Goal: Task Accomplishment & Management: Manage account settings

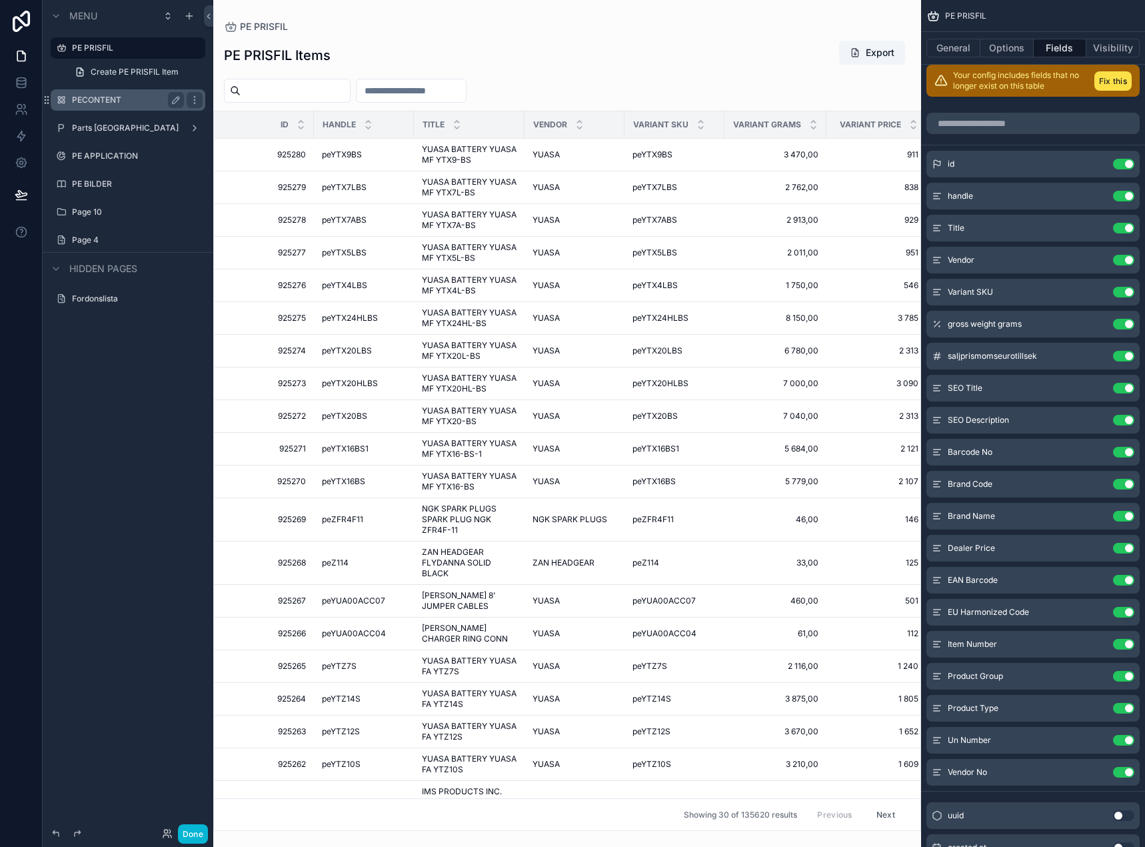
click at [113, 102] on label "PECONTENT" at bounding box center [125, 100] width 107 height 11
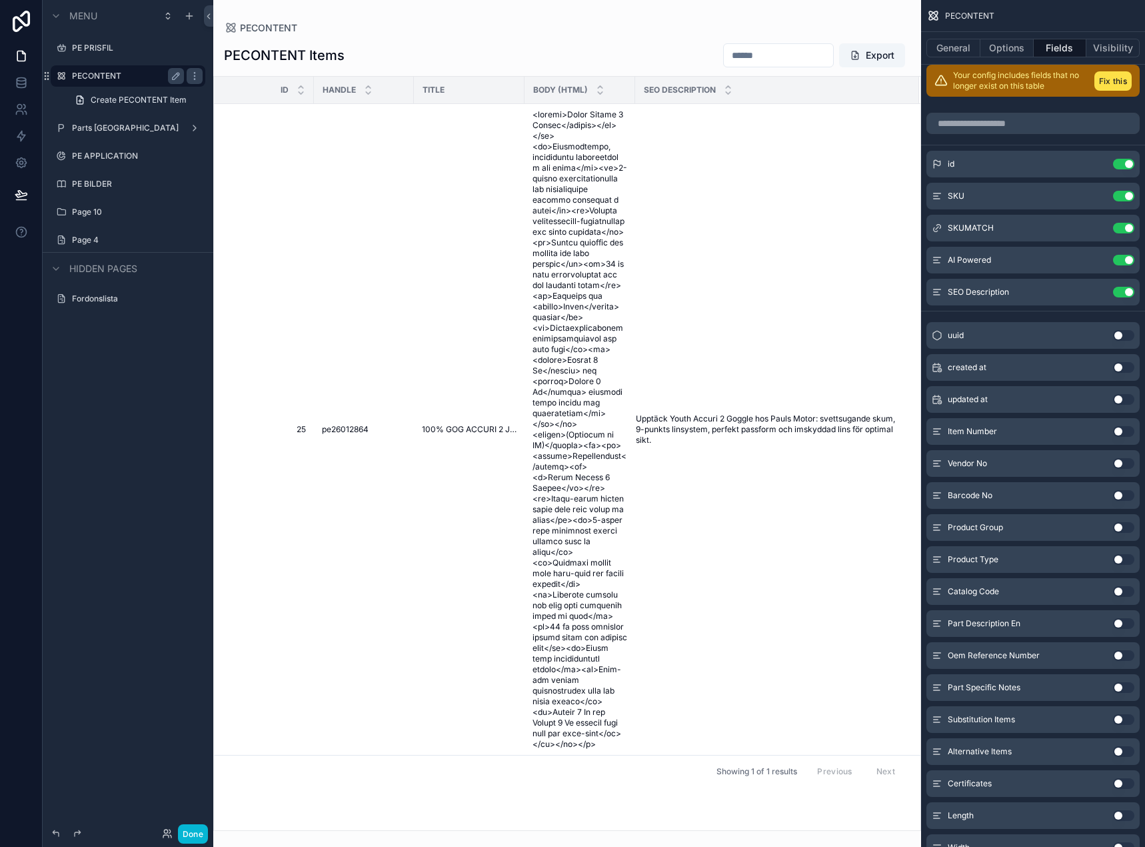
click at [725, 408] on div "scrollable content" at bounding box center [567, 423] width 708 height 847
click at [648, 413] on span "Upptäck Youth Accuri 2 Goggle hos Pauls Motor: svettsugande skum, 9-punkts lins…" at bounding box center [769, 429] width 267 height 32
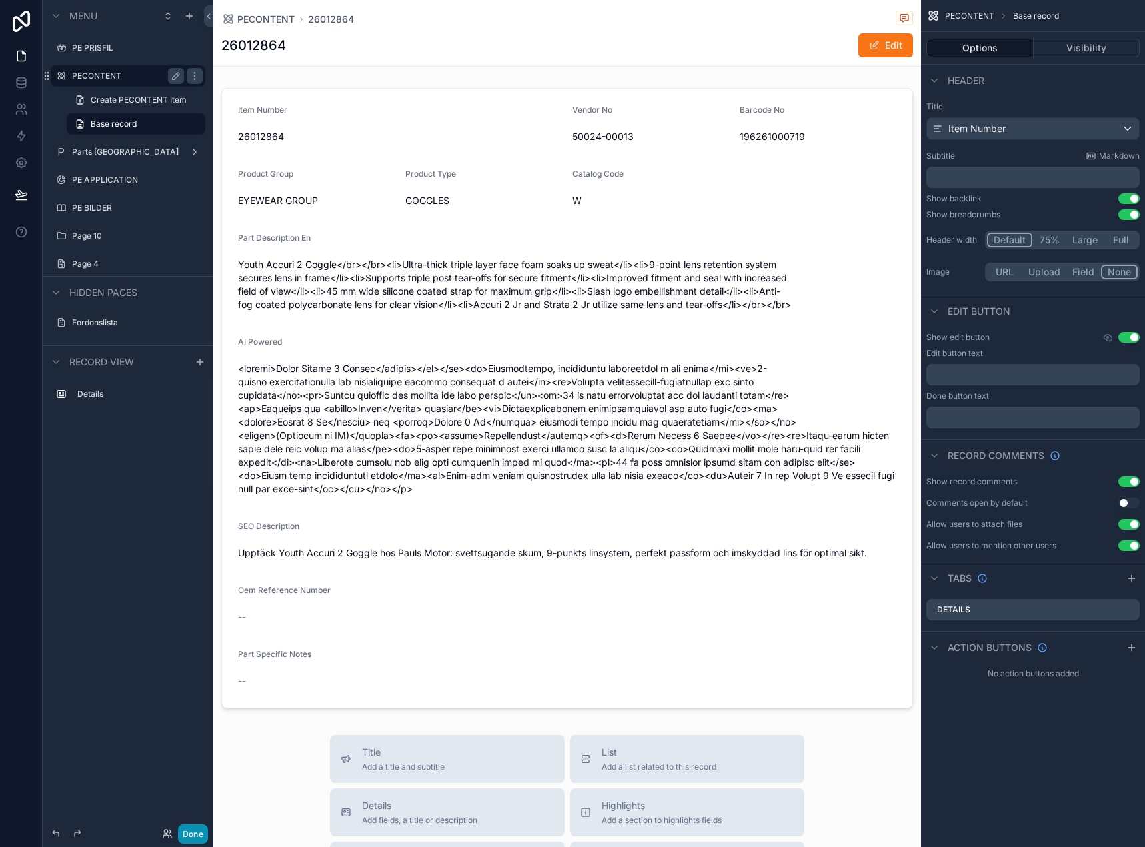
click at [196, 830] on button "Done" at bounding box center [193, 833] width 30 height 19
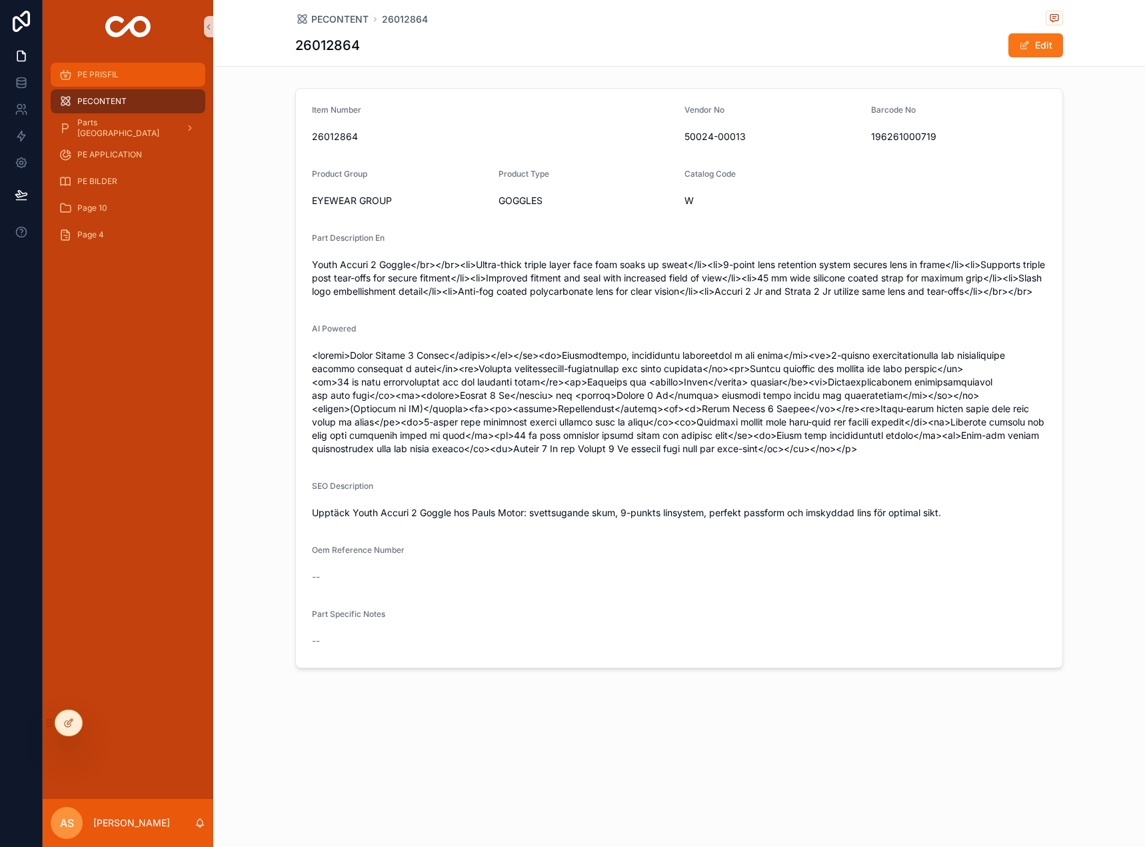
click at [118, 79] on span "PE PRISFIL" at bounding box center [97, 74] width 41 height 11
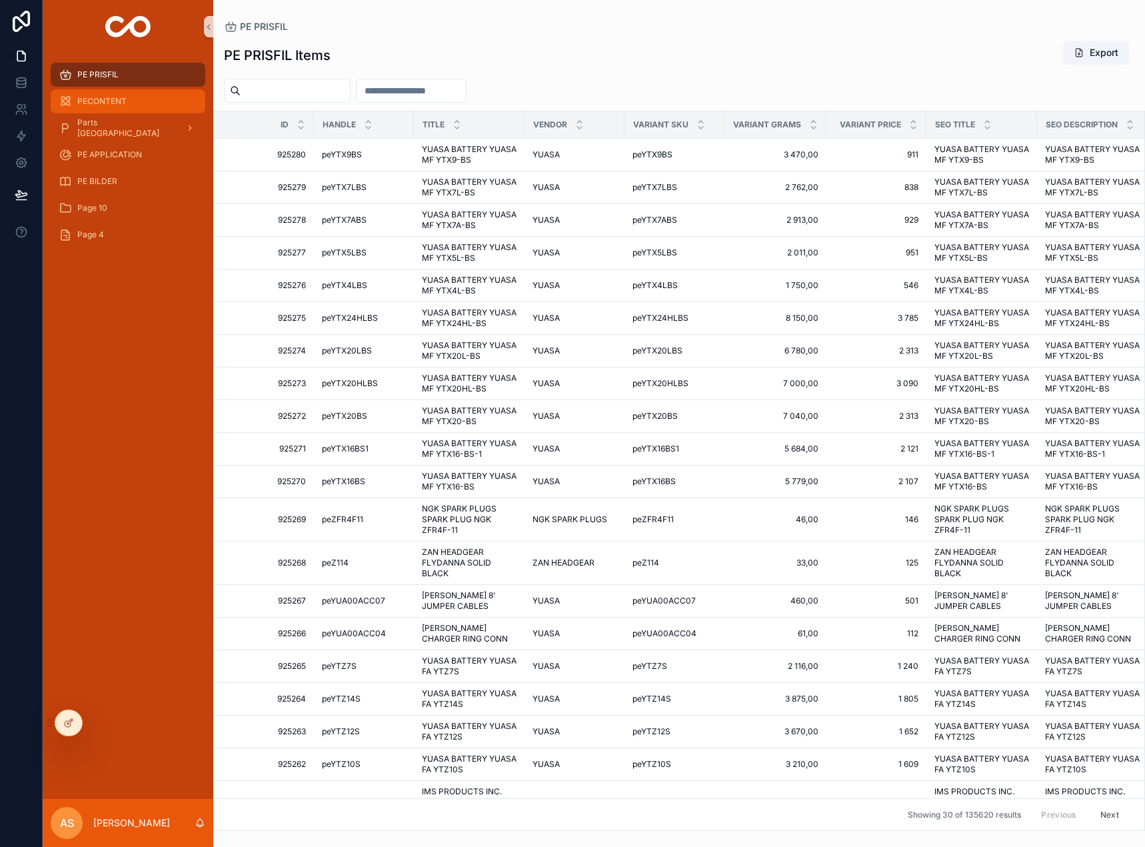
click at [111, 93] on div "PECONTENT" at bounding box center [128, 101] width 139 height 21
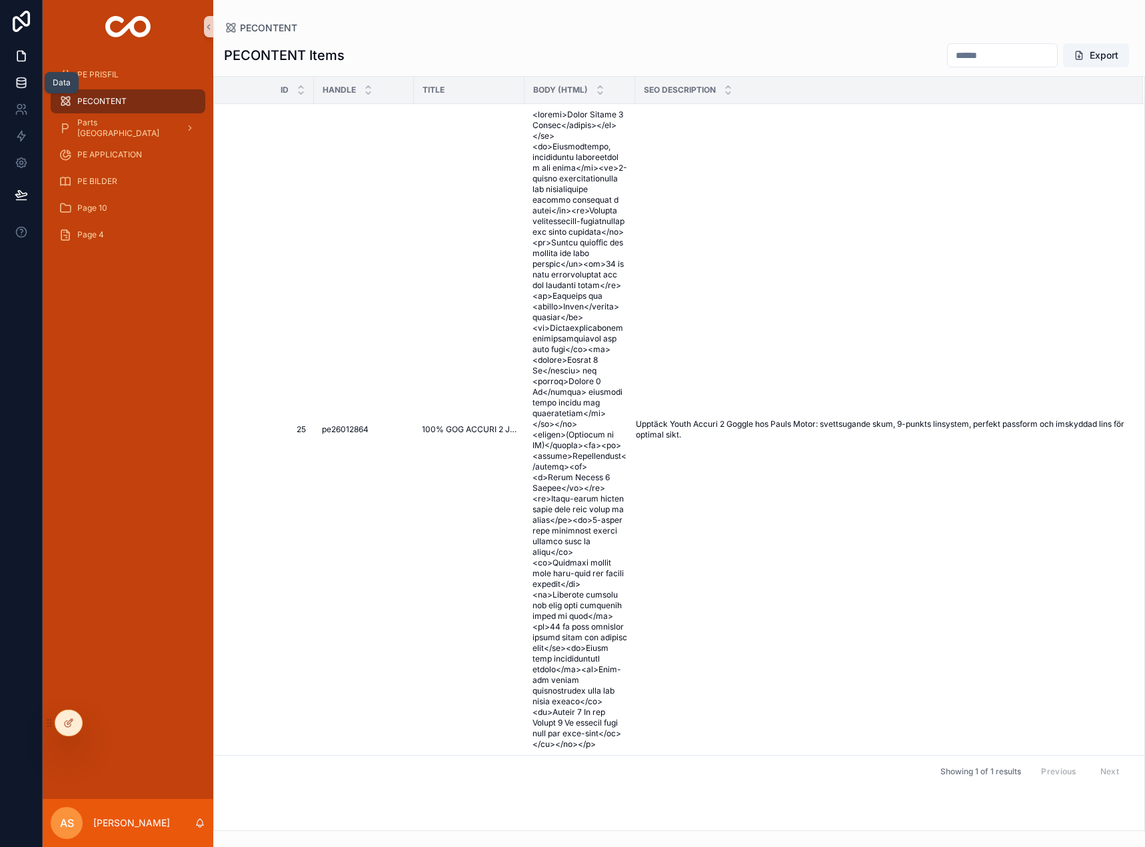
click at [23, 85] on icon at bounding box center [21, 82] width 13 height 13
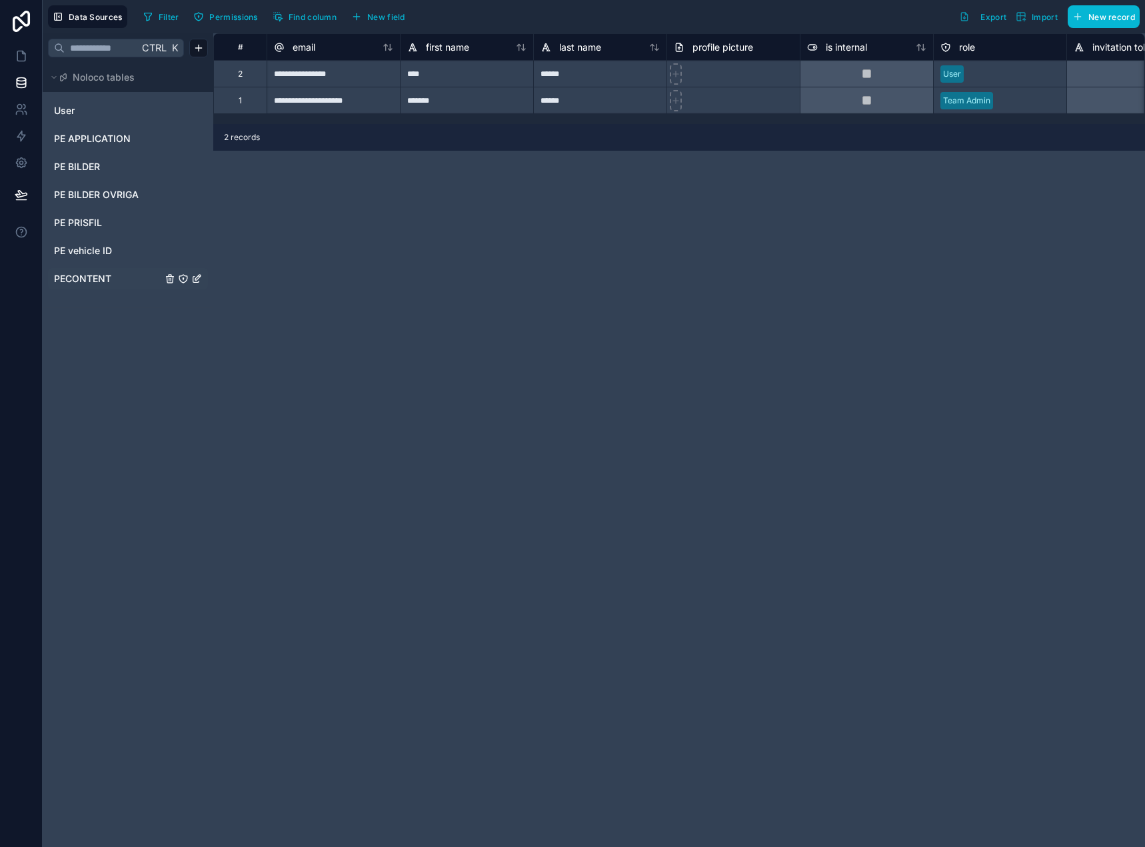
click at [87, 270] on div "PECONTENT" at bounding box center [128, 278] width 160 height 21
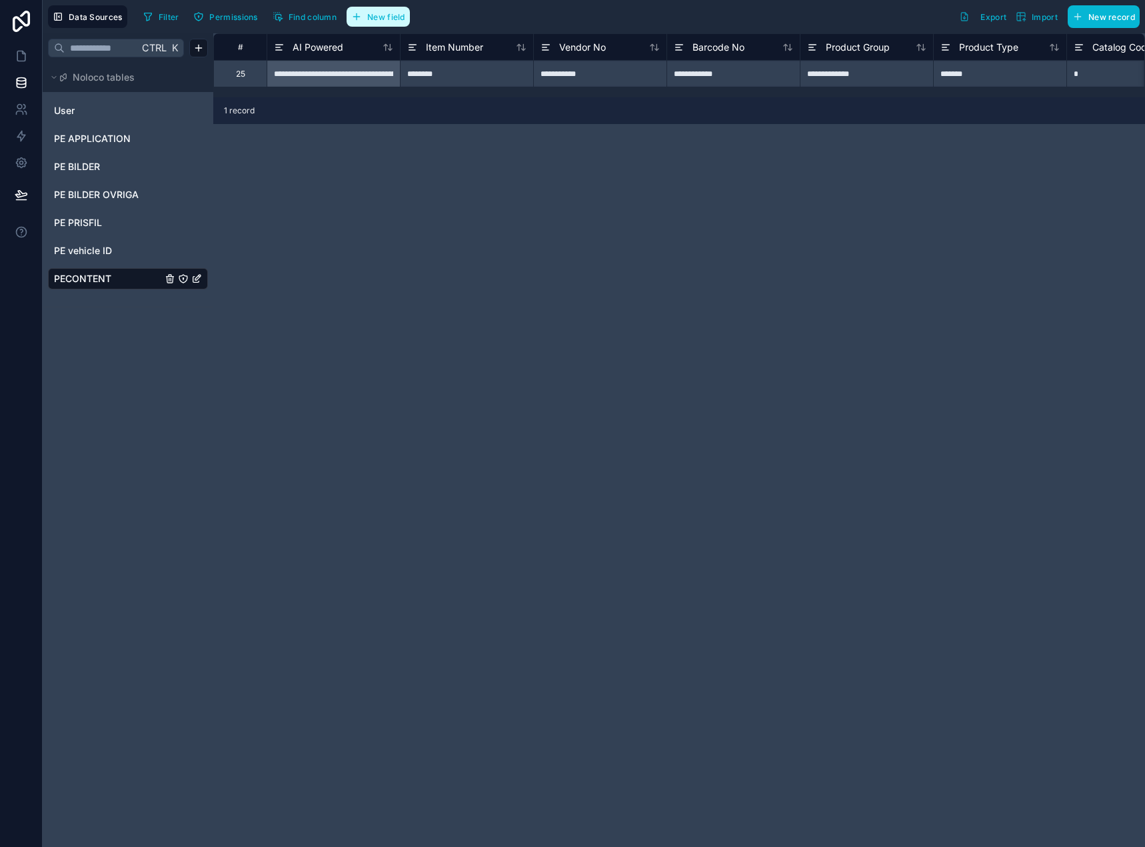
click at [383, 17] on span "New field" at bounding box center [386, 17] width 38 height 10
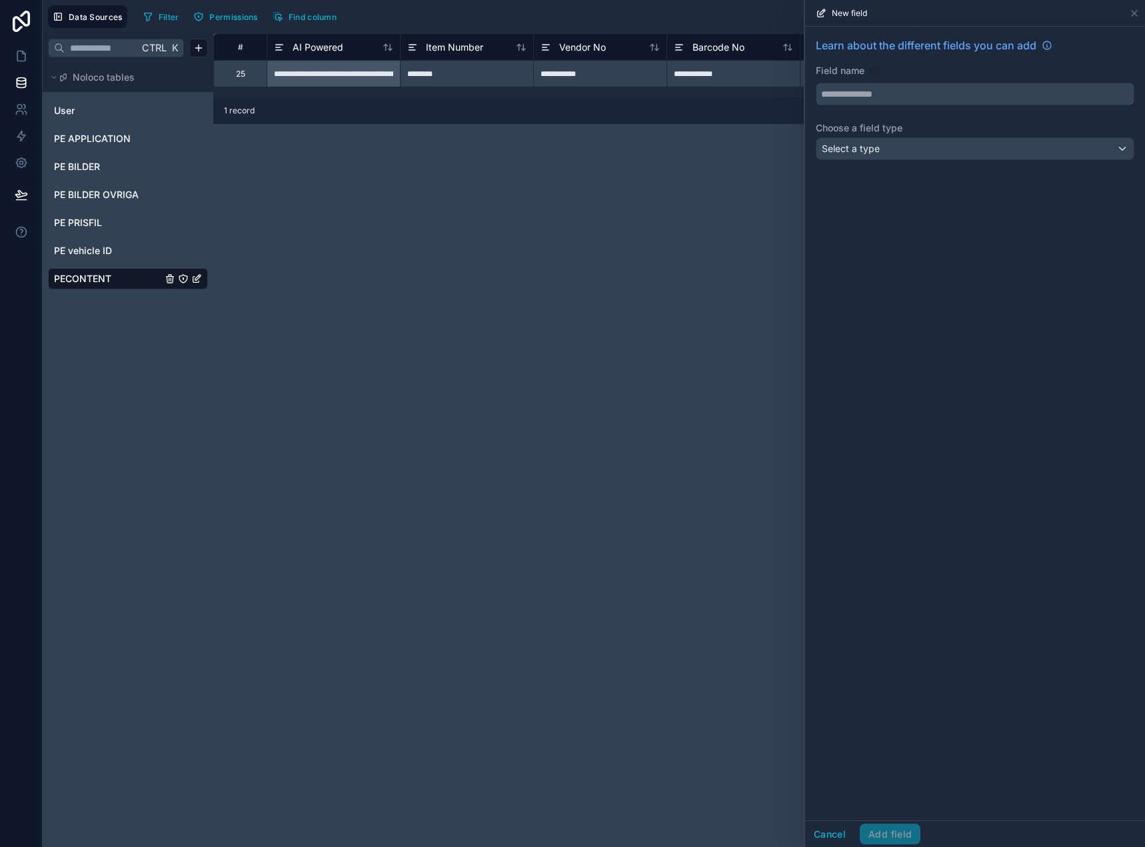
click at [879, 98] on input "text" at bounding box center [975, 93] width 317 height 21
type input "******"
click at [885, 120] on div "Status" at bounding box center [974, 125] width 295 height 16
click at [871, 155] on span "Select a type" at bounding box center [851, 148] width 58 height 13
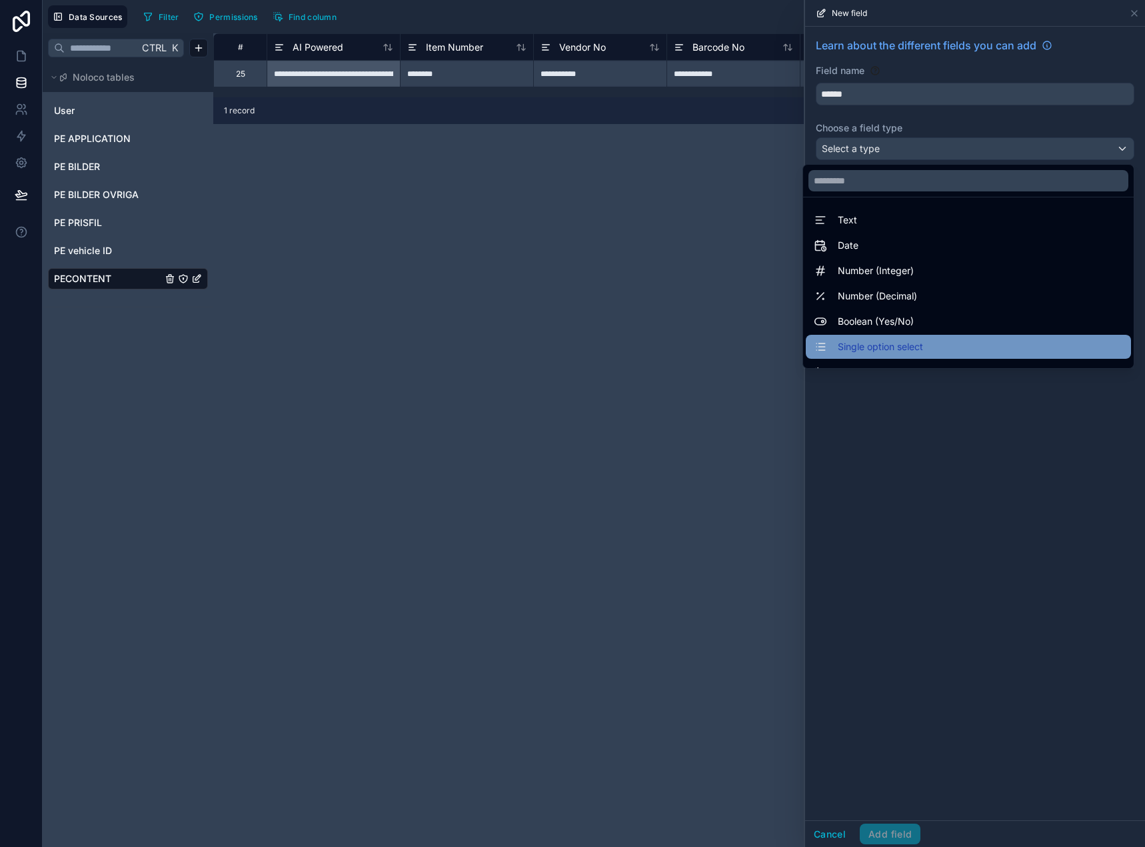
click at [873, 341] on span "Single option select" at bounding box center [880, 347] width 85 height 16
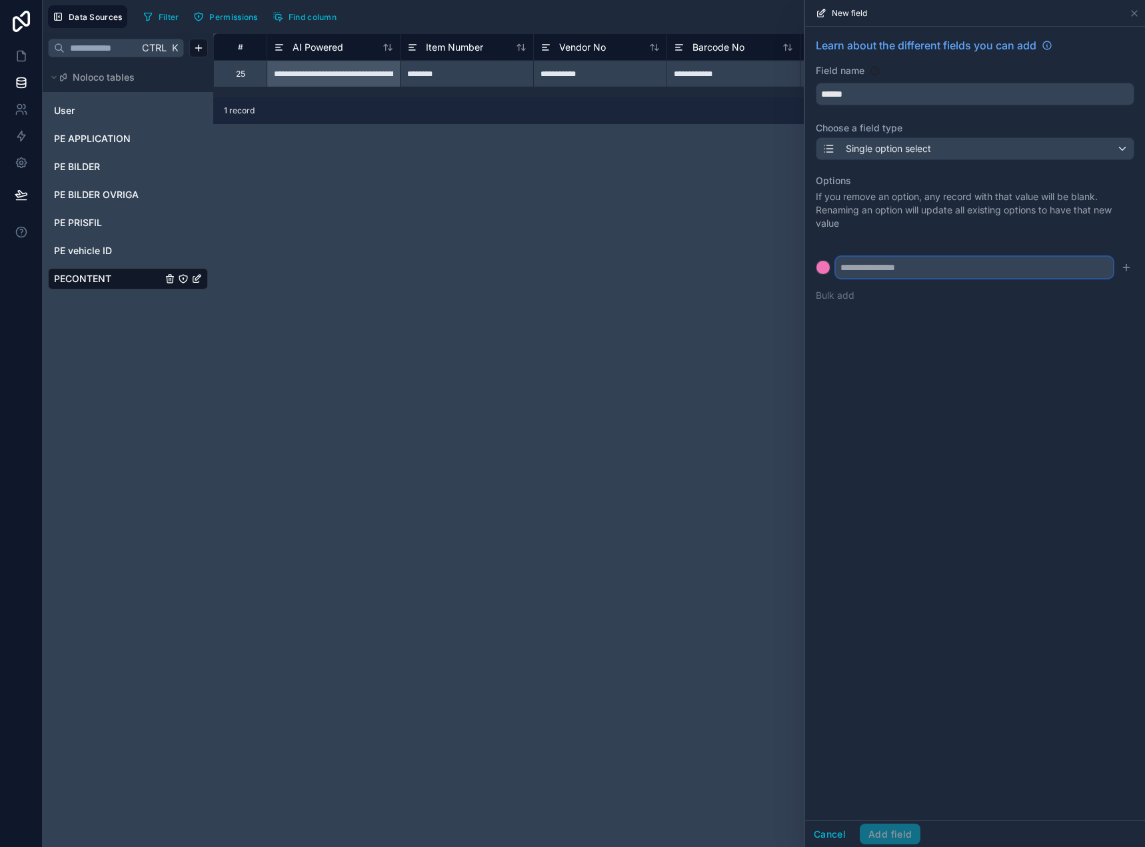
click at [865, 269] on input "text" at bounding box center [974, 267] width 277 height 21
type input "******"
click at [856, 285] on div "Options If you remove an option, any record with that value will be blank. Rena…" at bounding box center [975, 238] width 319 height 144
click at [843, 297] on button "Bulk add" at bounding box center [835, 295] width 39 height 13
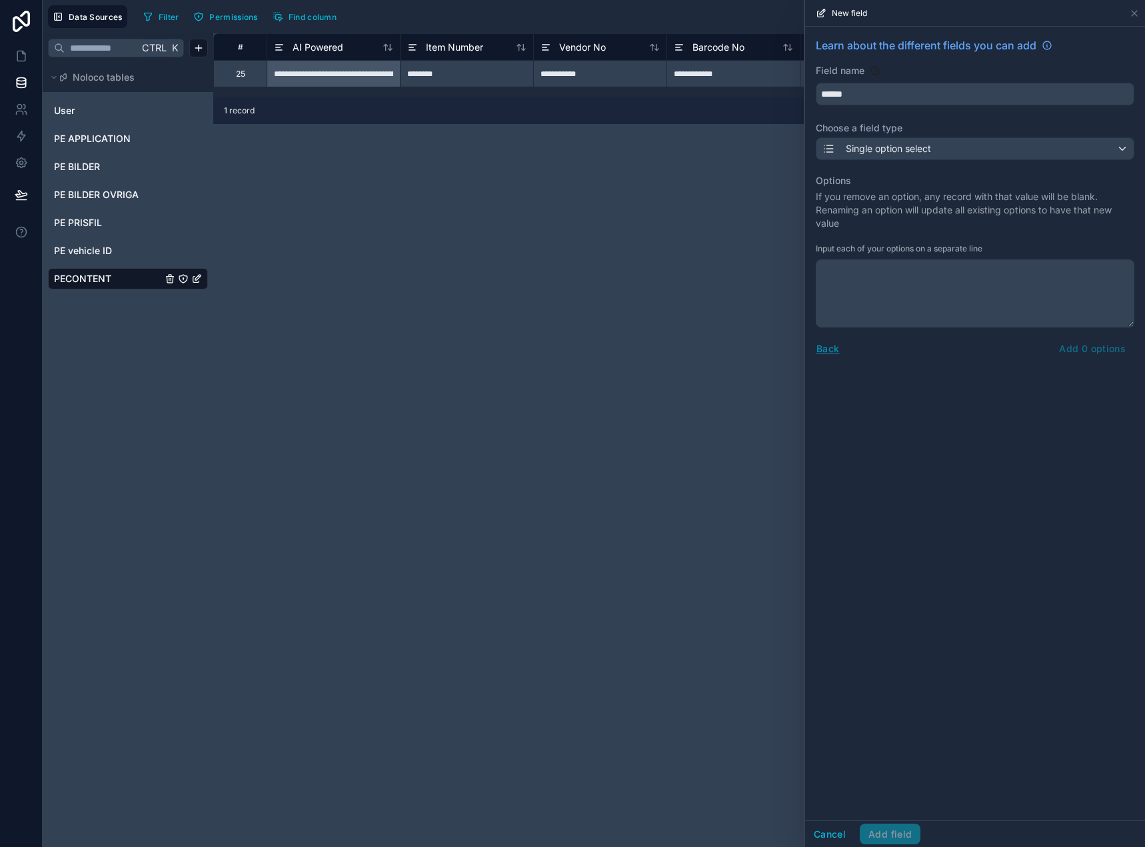
click at [818, 341] on button "Back" at bounding box center [828, 348] width 24 height 15
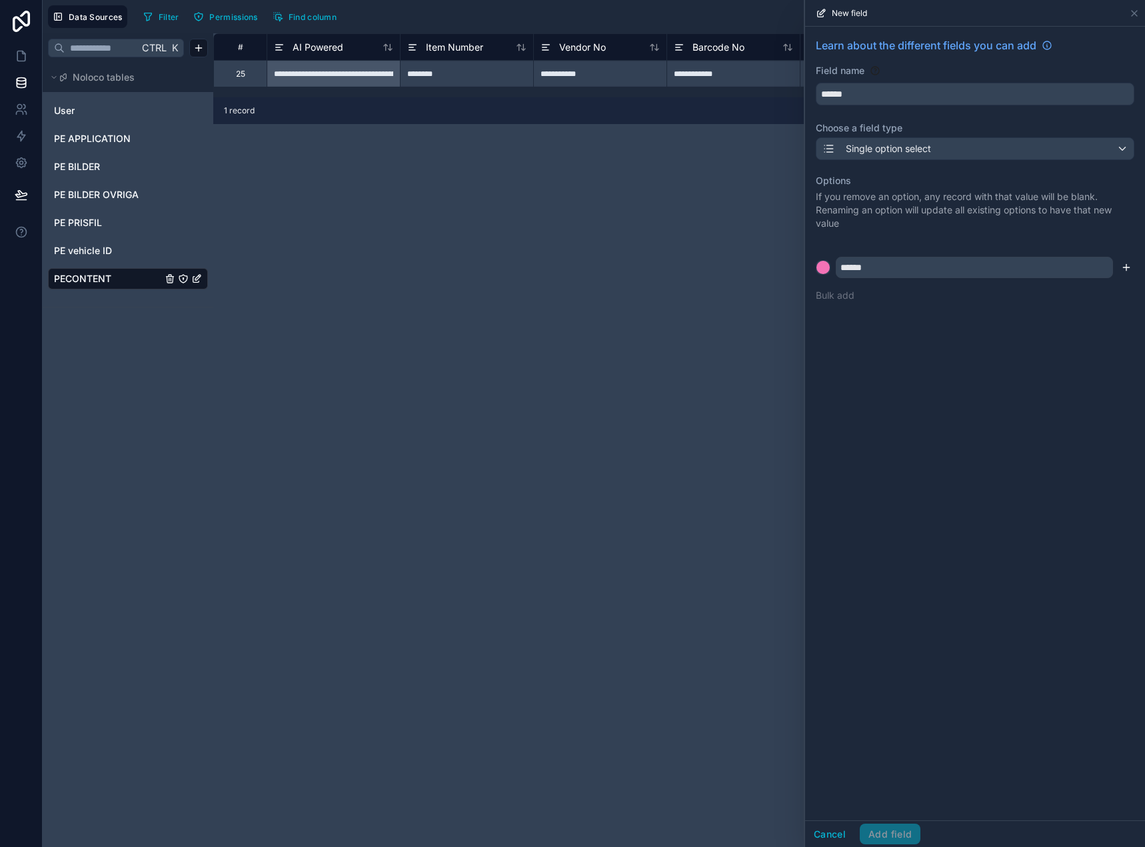
click at [1123, 264] on icon "submit" at bounding box center [1126, 267] width 11 height 11
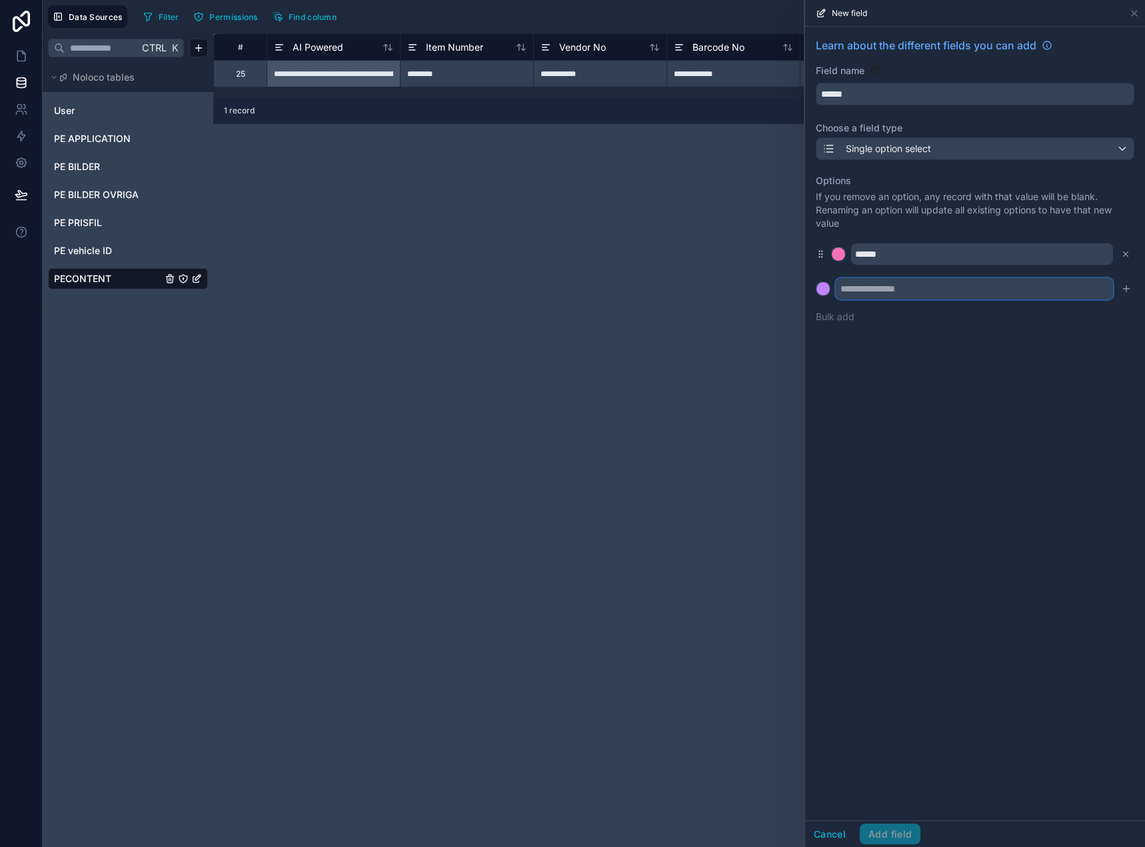
click at [931, 291] on input "text" at bounding box center [974, 288] width 277 height 21
type input "******"
click at [841, 257] on div at bounding box center [838, 253] width 13 height 13
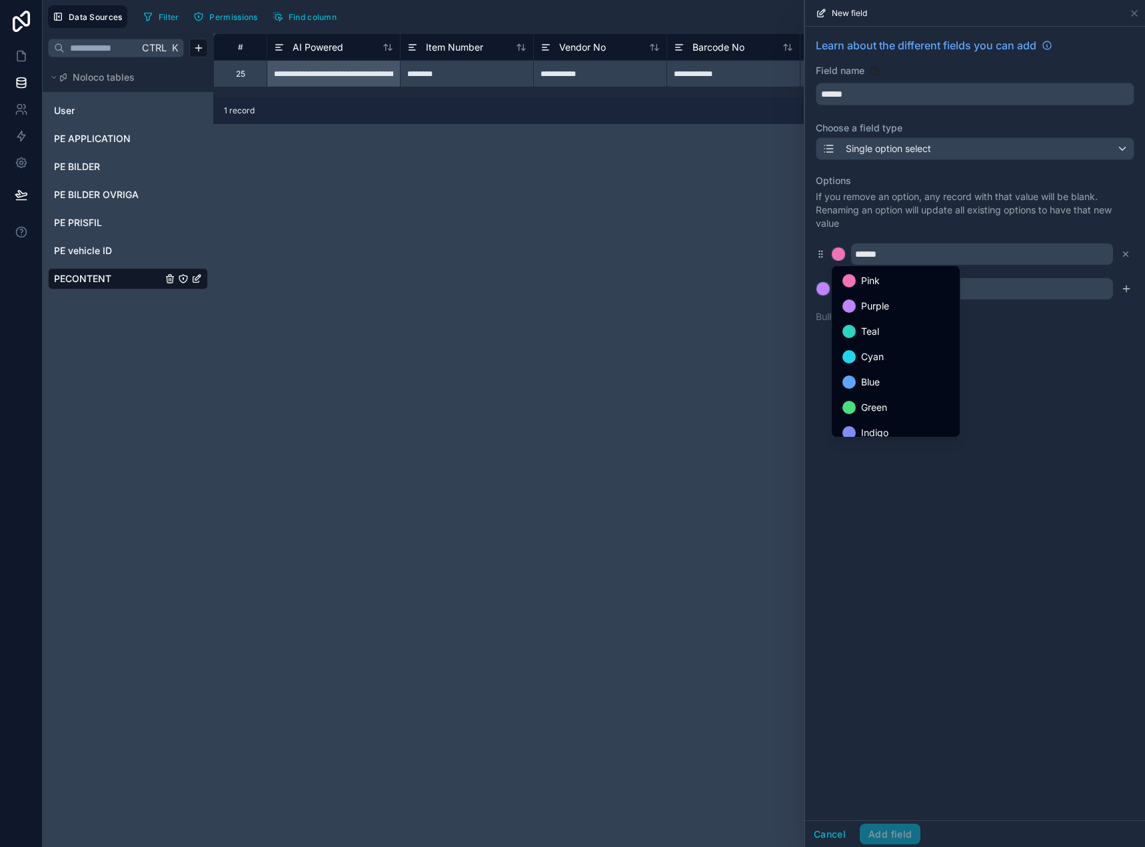
click at [818, 284] on div at bounding box center [975, 423] width 340 height 847
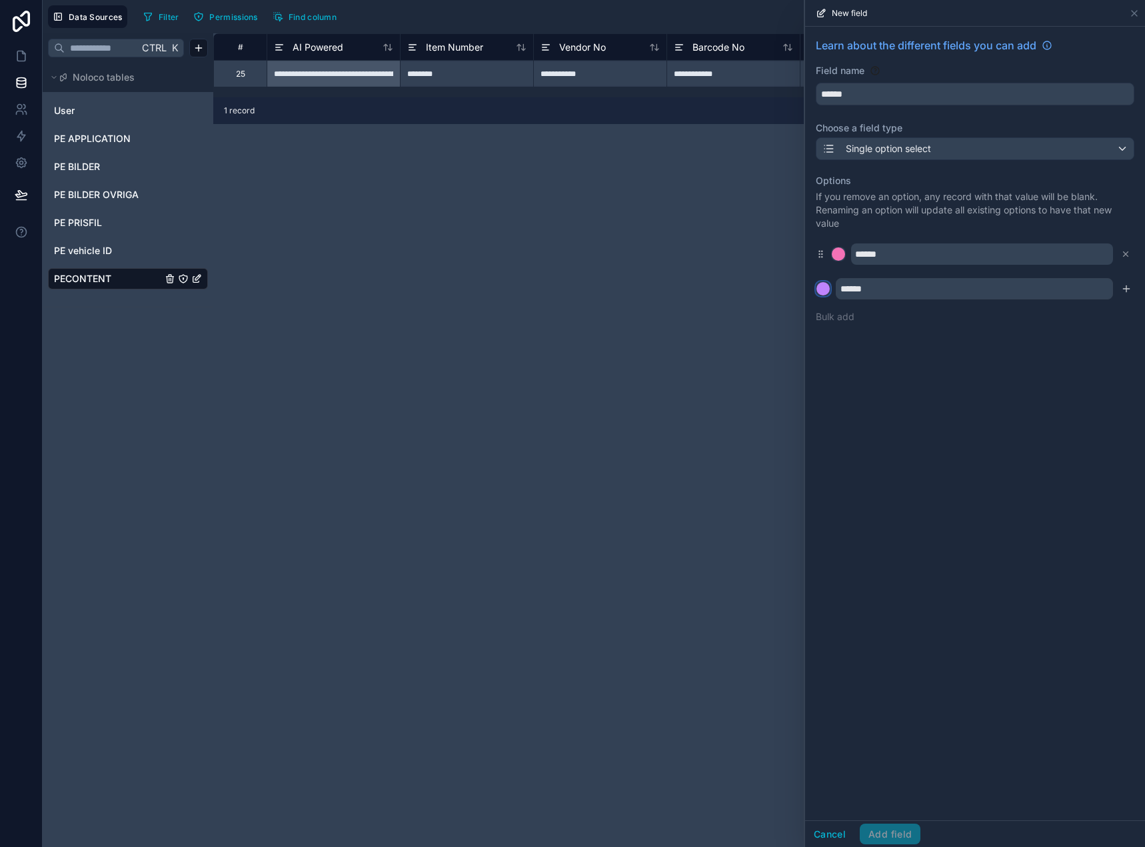
click at [818, 286] on div at bounding box center [823, 288] width 13 height 13
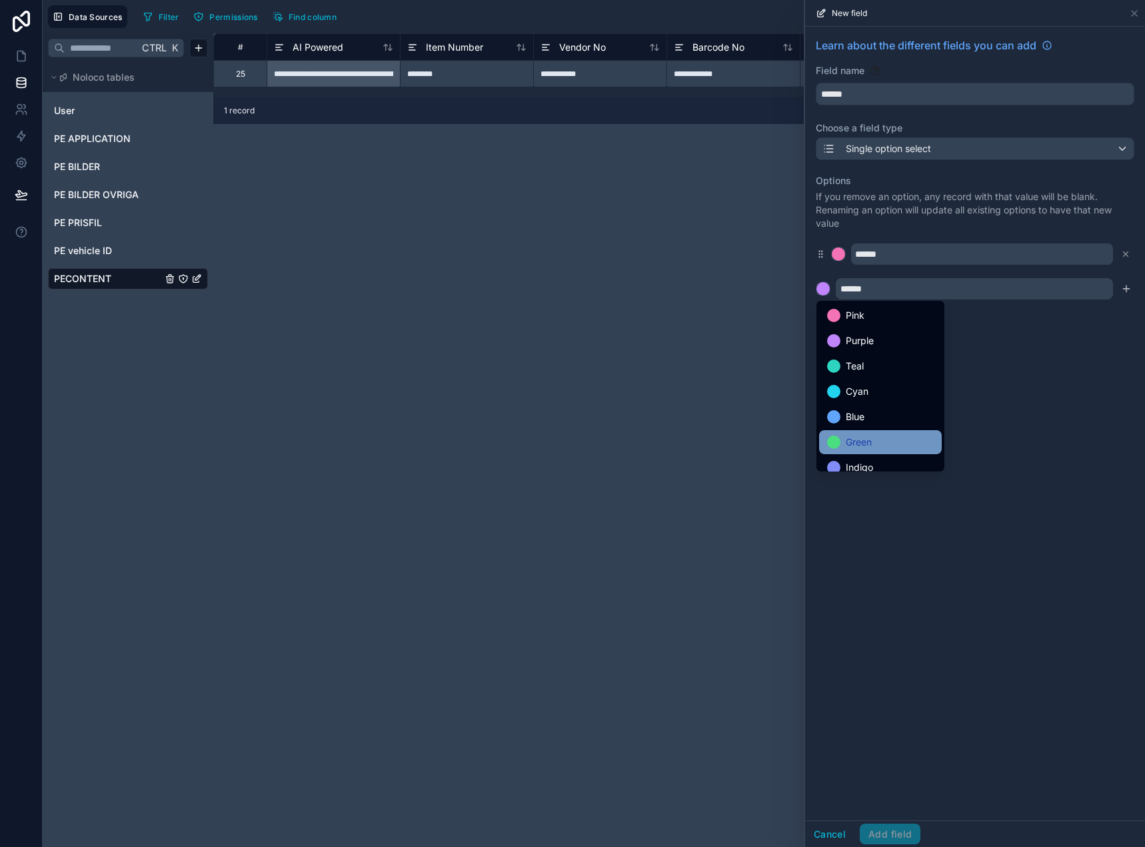
click at [891, 439] on div "Green" at bounding box center [880, 442] width 107 height 16
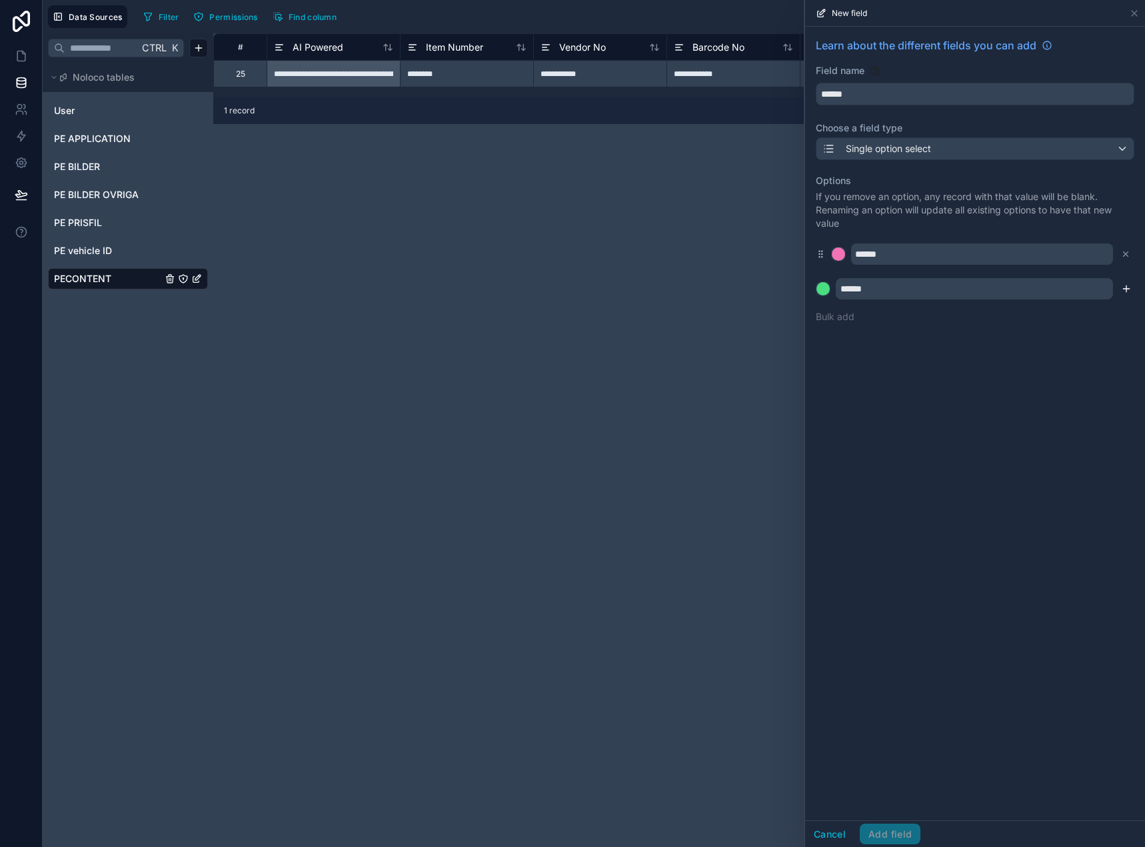
click at [1128, 292] on icon "submit" at bounding box center [1126, 288] width 11 height 11
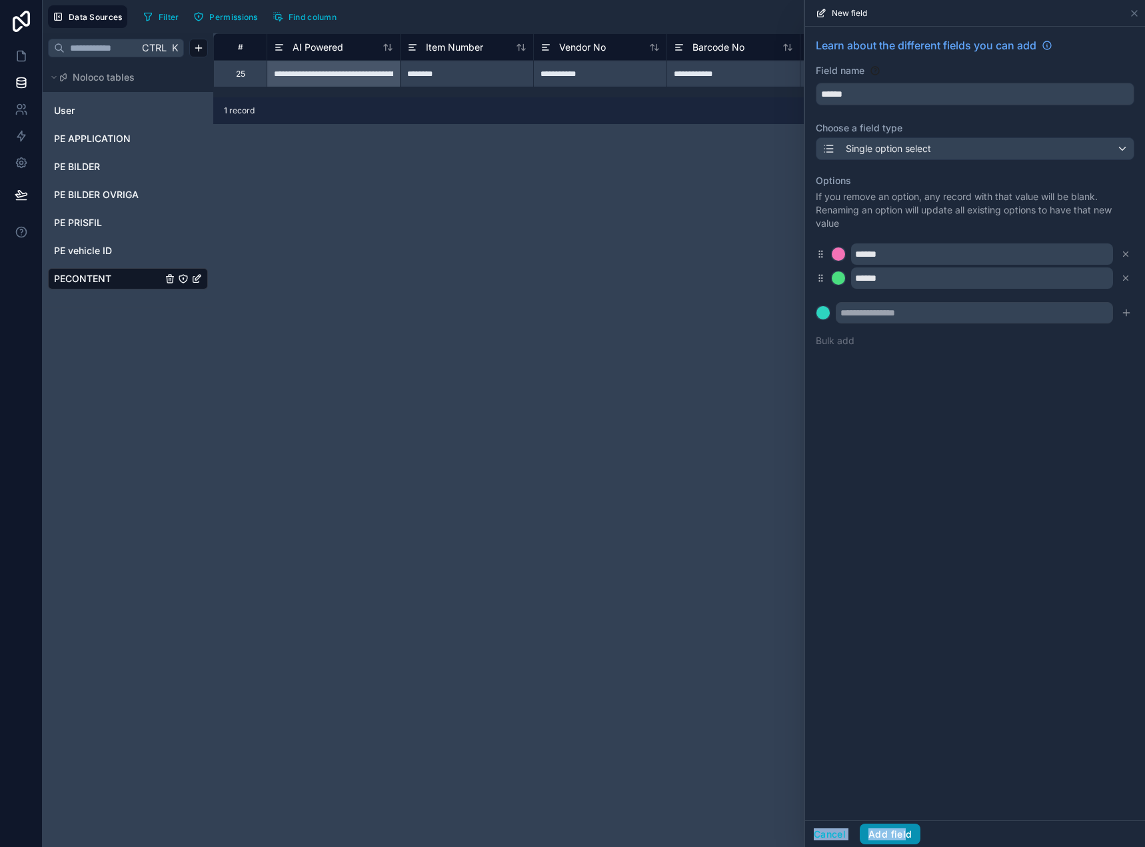
drag, startPoint x: 905, startPoint y: 811, endPoint x: 908, endPoint y: 837, distance: 26.1
click at [907, 837] on div "New field Learn about the different fields you can add Field name ****** Choose…" at bounding box center [974, 423] width 341 height 847
click at [908, 837] on button "Add field" at bounding box center [890, 833] width 61 height 21
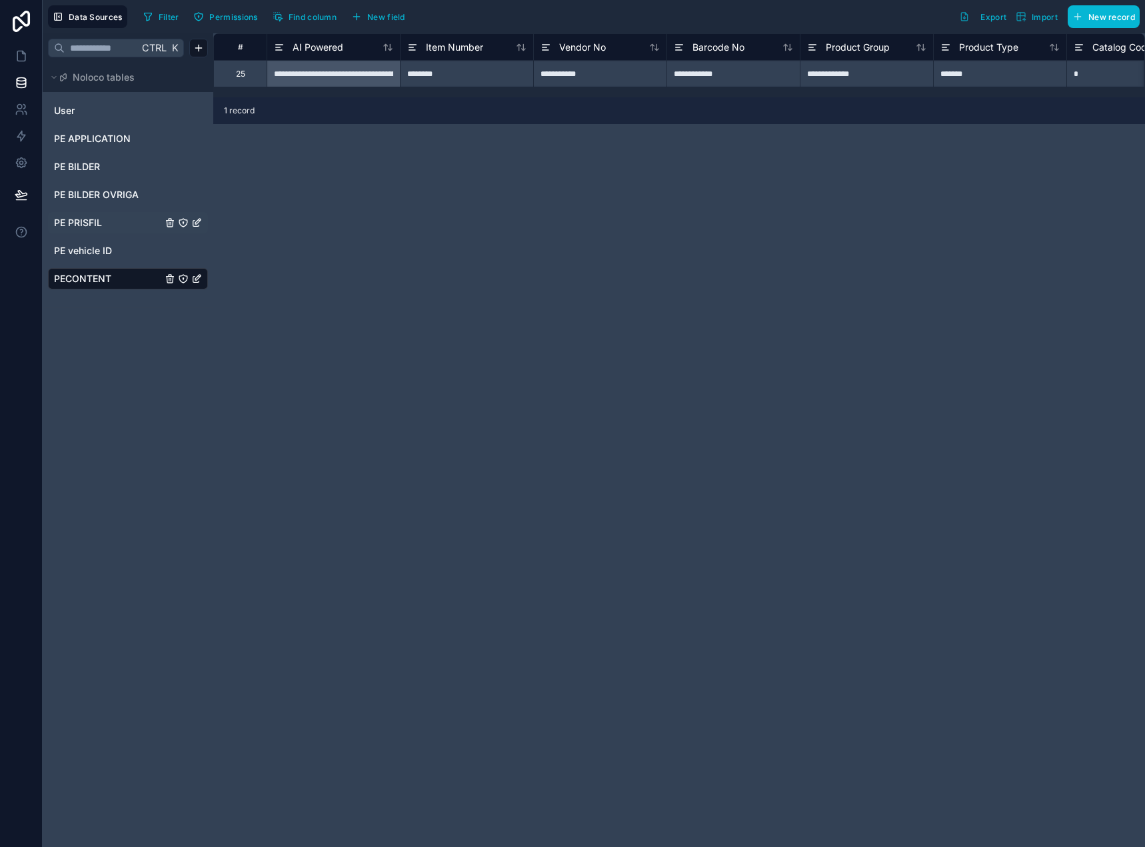
click at [96, 219] on span "PE PRISFIL" at bounding box center [78, 222] width 48 height 13
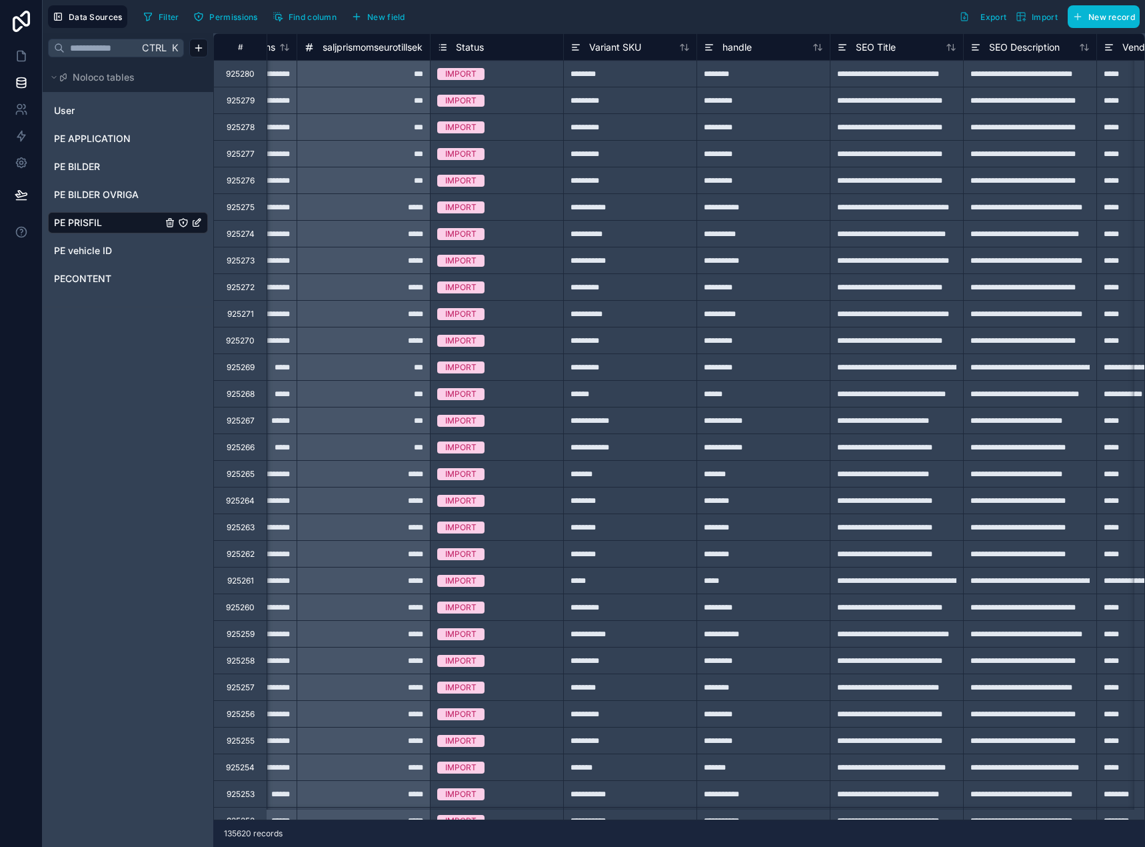
scroll to position [0, 3500]
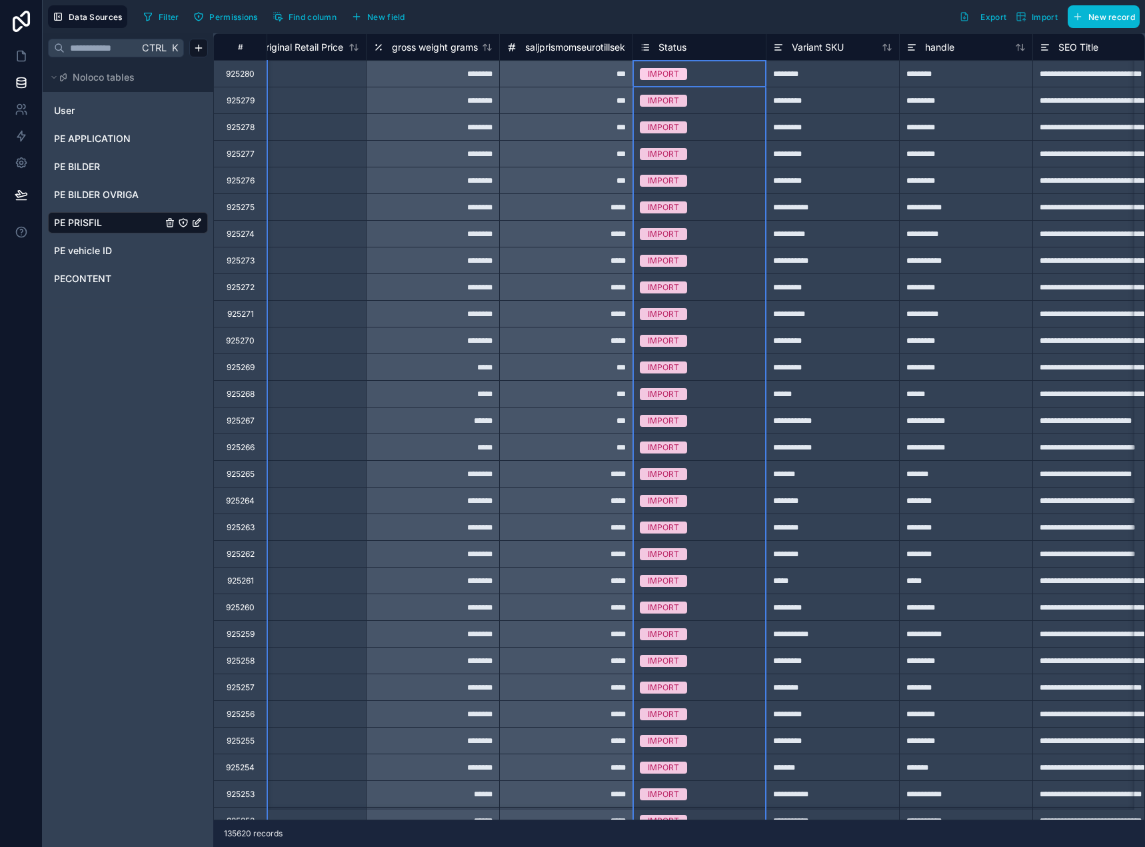
click at [665, 44] on span "Status" at bounding box center [673, 47] width 28 height 13
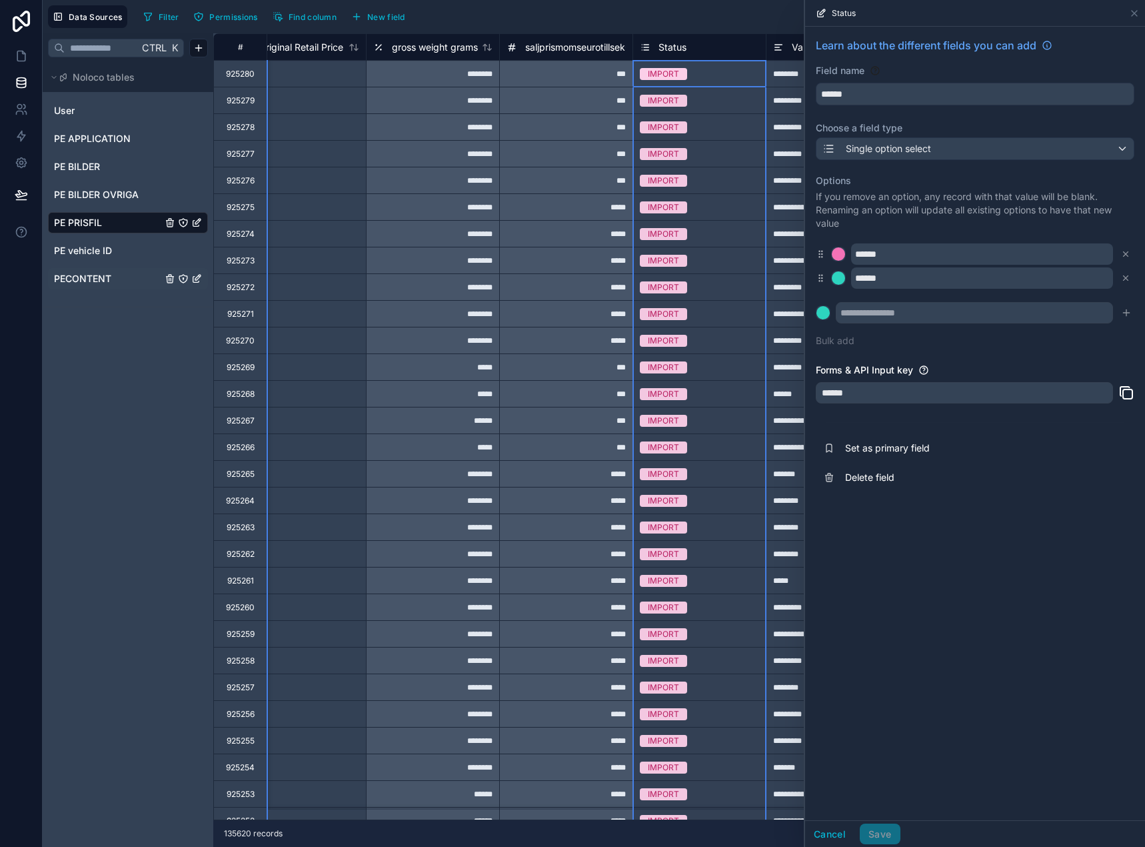
click at [92, 281] on span "PECONTENT" at bounding box center [82, 278] width 57 height 13
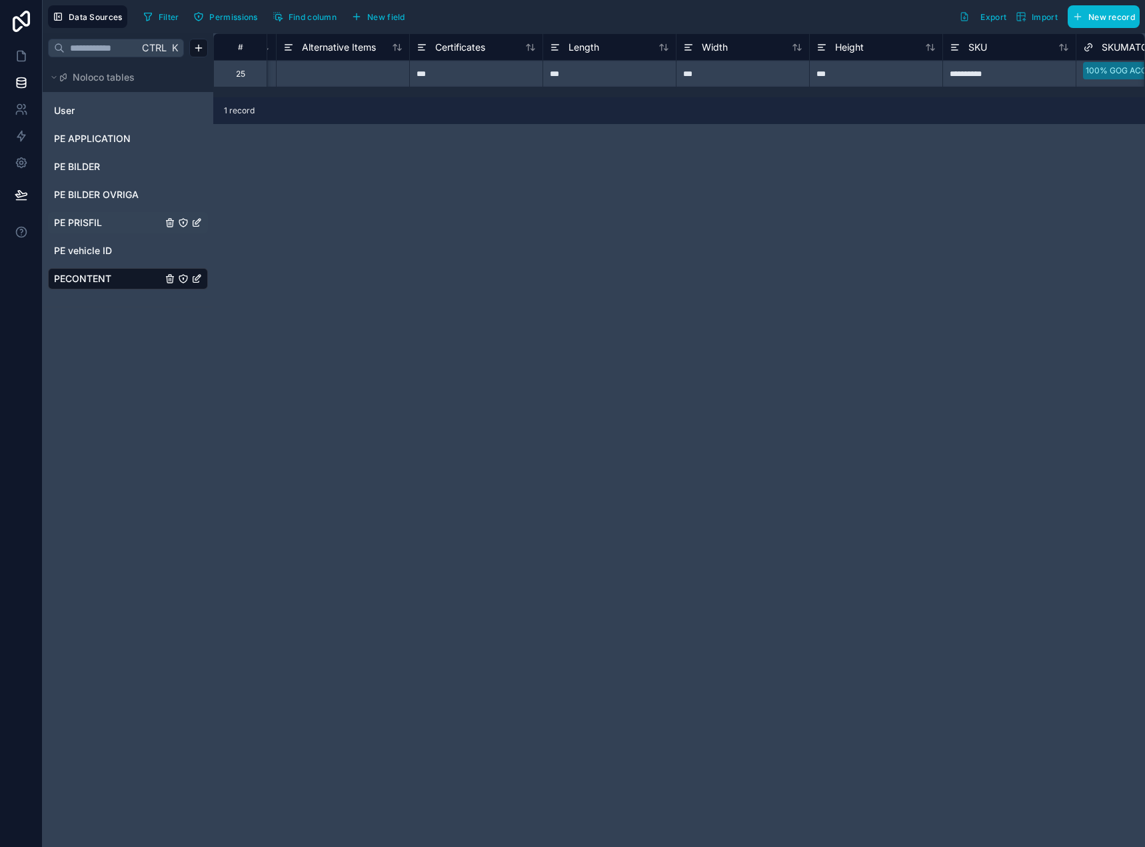
scroll to position [0, 2188]
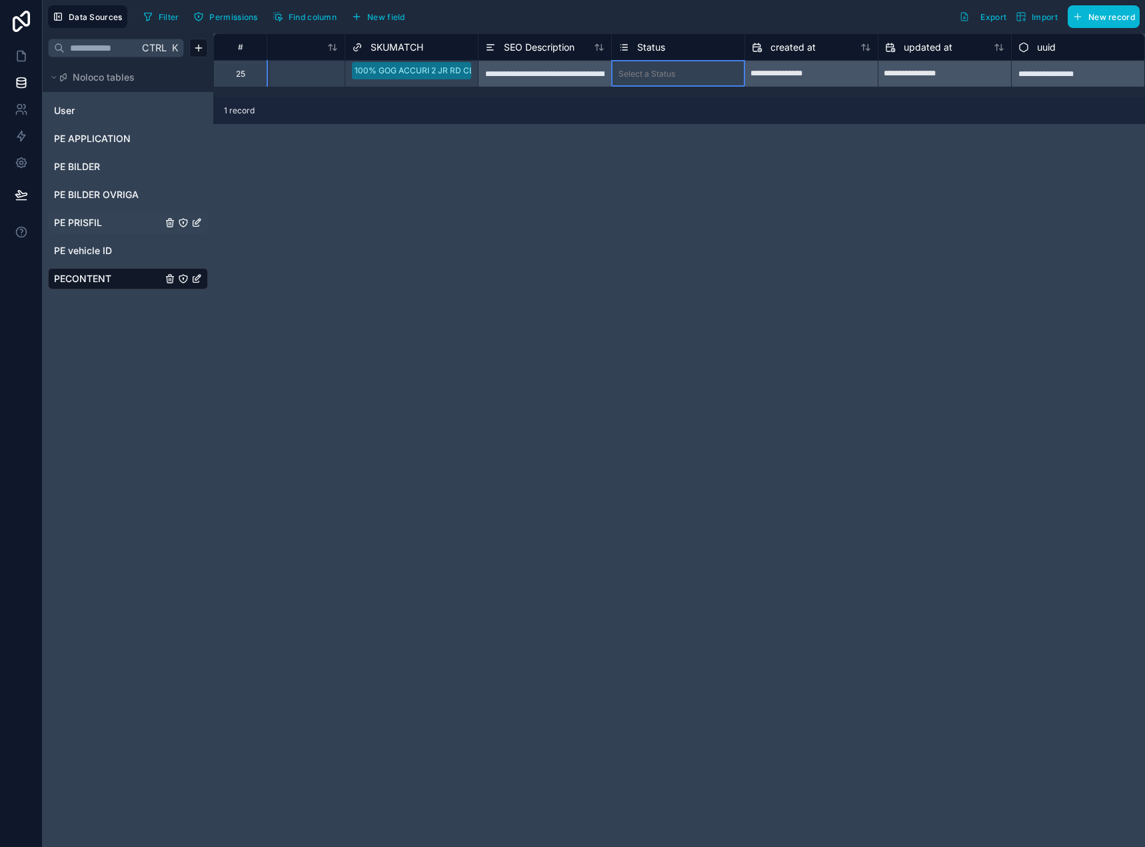
drag, startPoint x: 648, startPoint y: 37, endPoint x: 643, endPoint y: 45, distance: 9.3
click at [647, 39] on div "Status" at bounding box center [677, 46] width 133 height 27
click at [643, 45] on span "Status" at bounding box center [651, 47] width 28 height 13
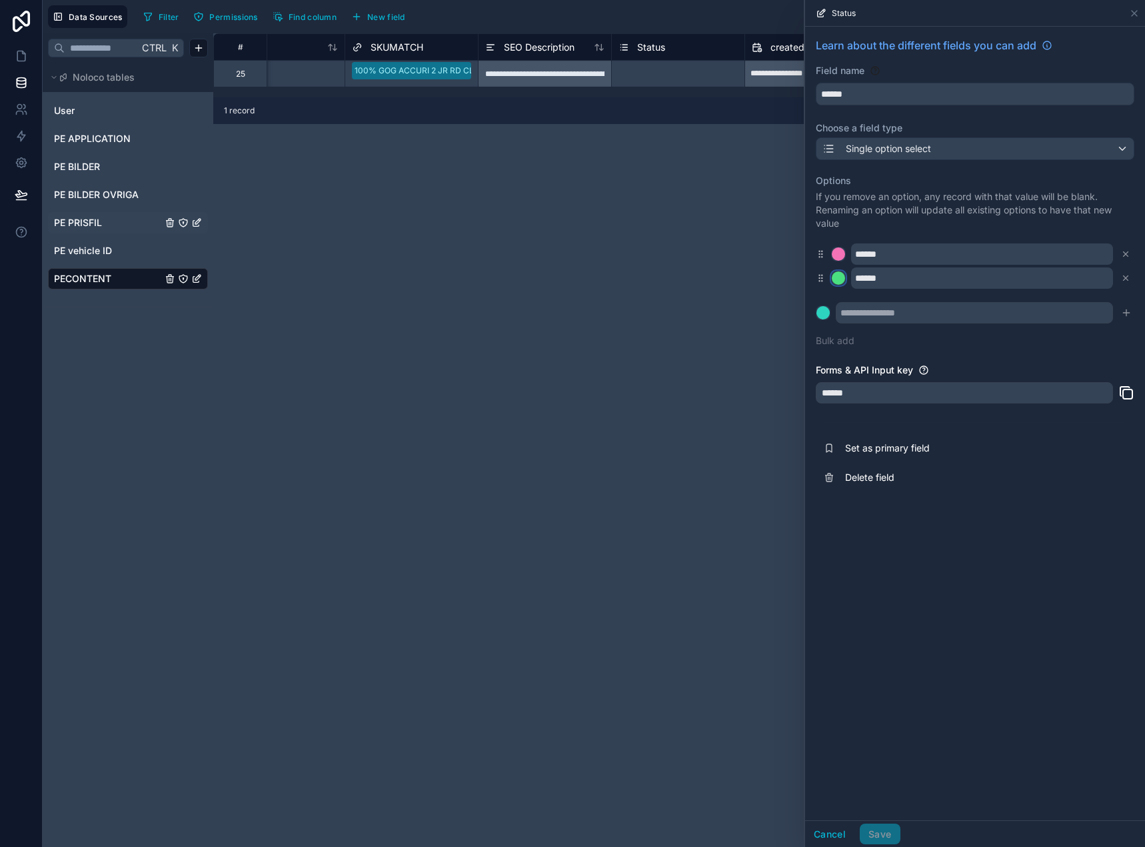
click at [835, 277] on div at bounding box center [838, 277] width 13 height 13
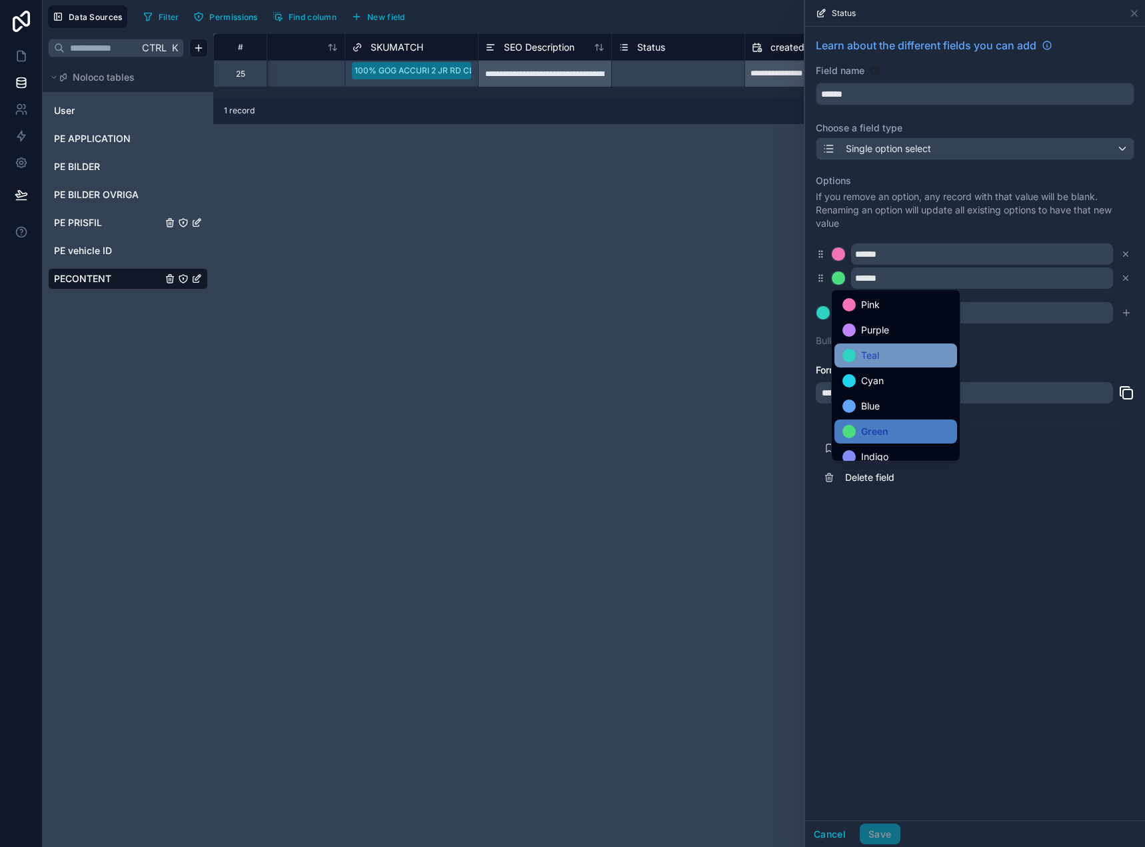
click at [905, 353] on div "Teal" at bounding box center [896, 355] width 107 height 16
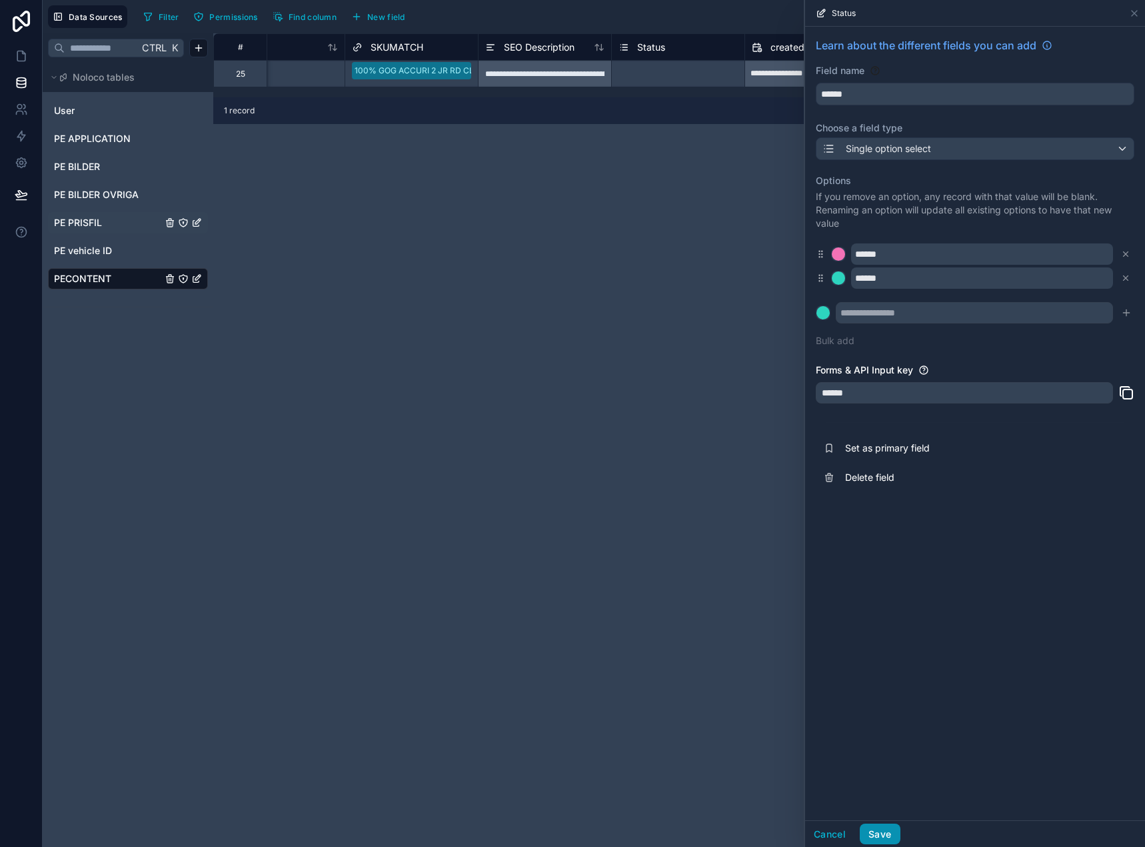
click at [894, 831] on button "Save" at bounding box center [880, 833] width 40 height 21
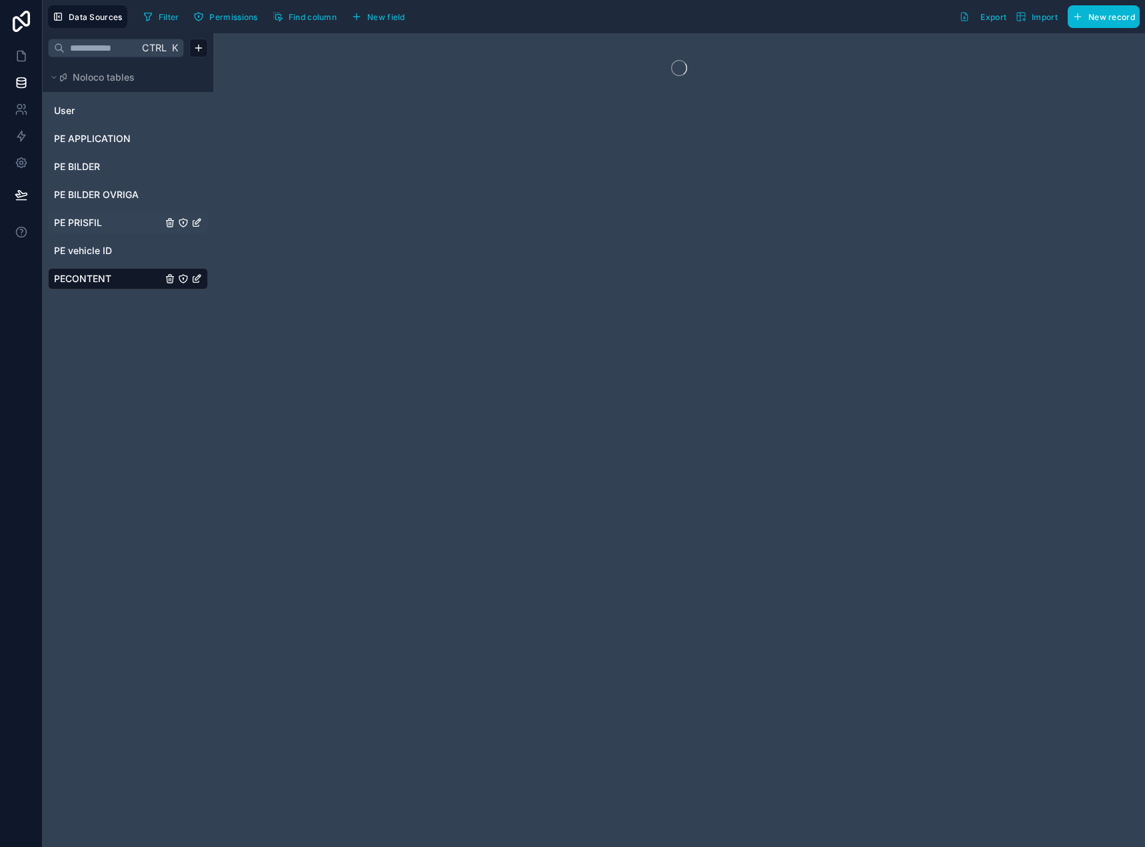
drag, startPoint x: 895, startPoint y: 831, endPoint x: 733, endPoint y: 296, distance: 559.2
click at [733, 296] on div at bounding box center [679, 439] width 932 height 813
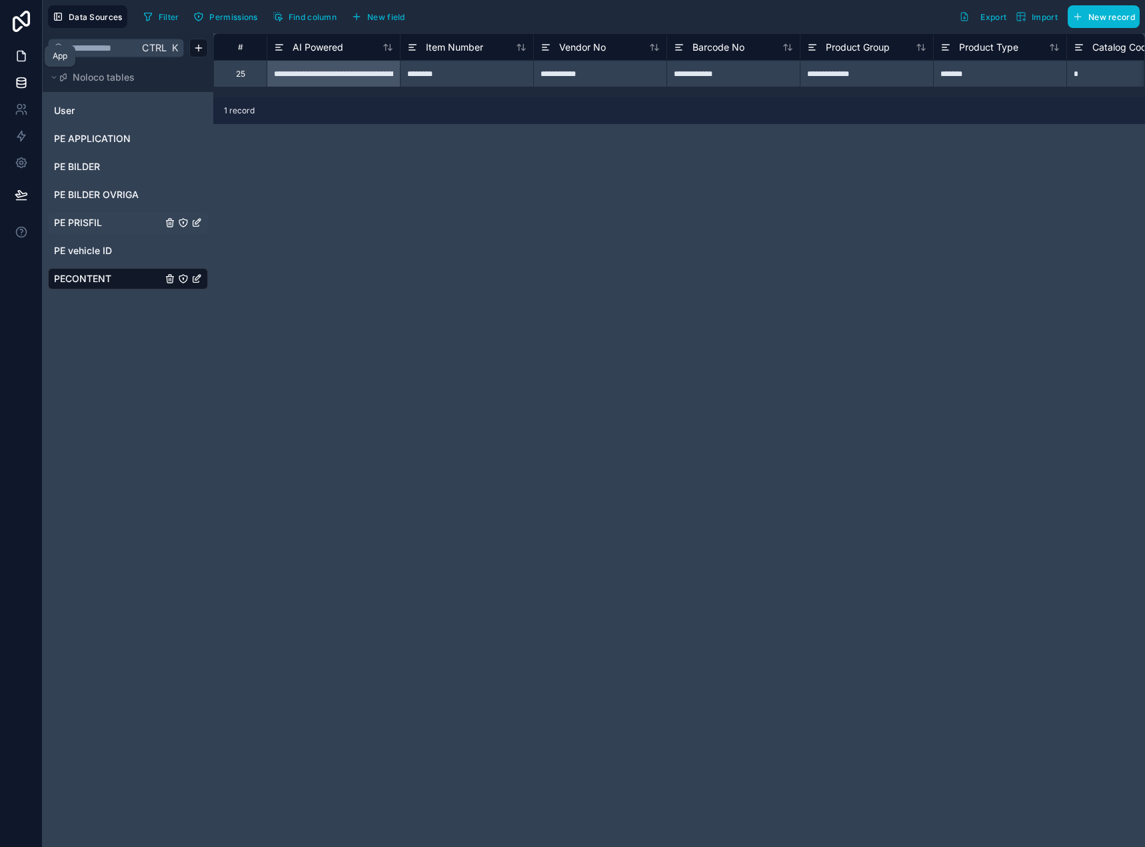
click at [17, 52] on icon at bounding box center [21, 56] width 8 height 10
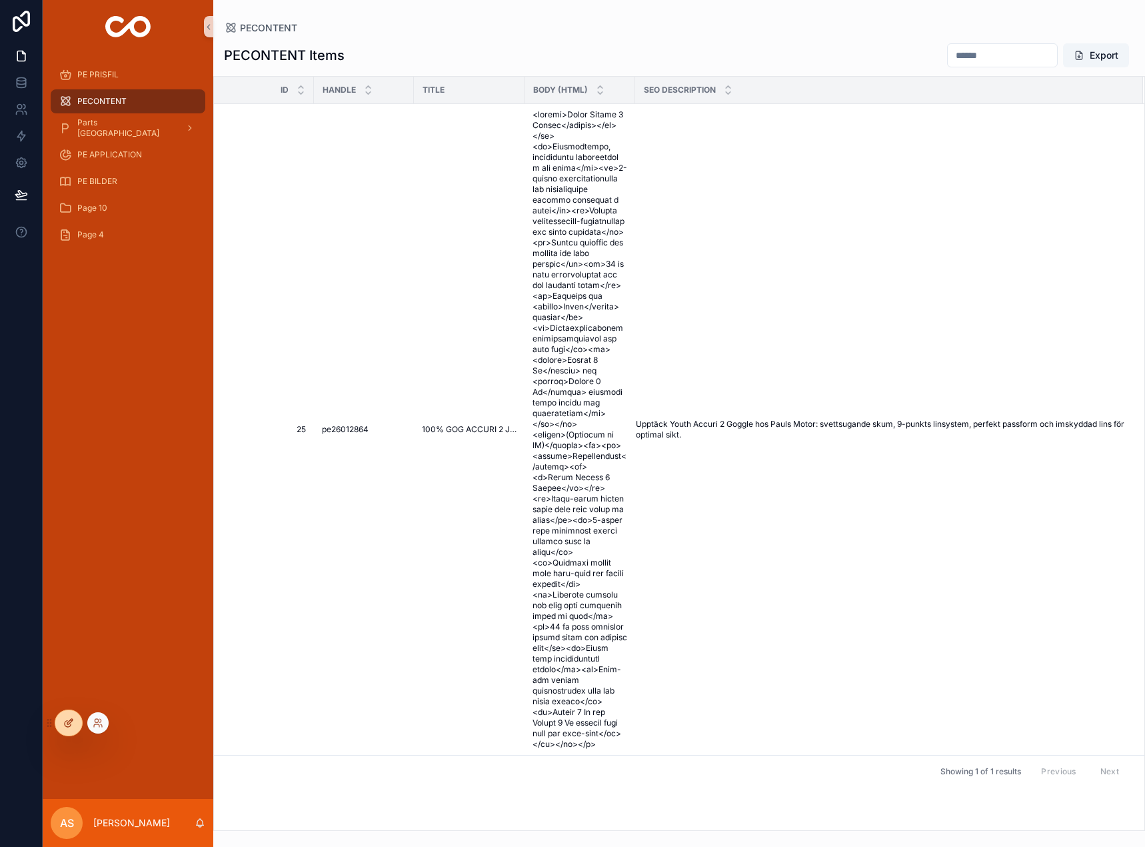
click at [64, 724] on icon at bounding box center [68, 722] width 11 height 11
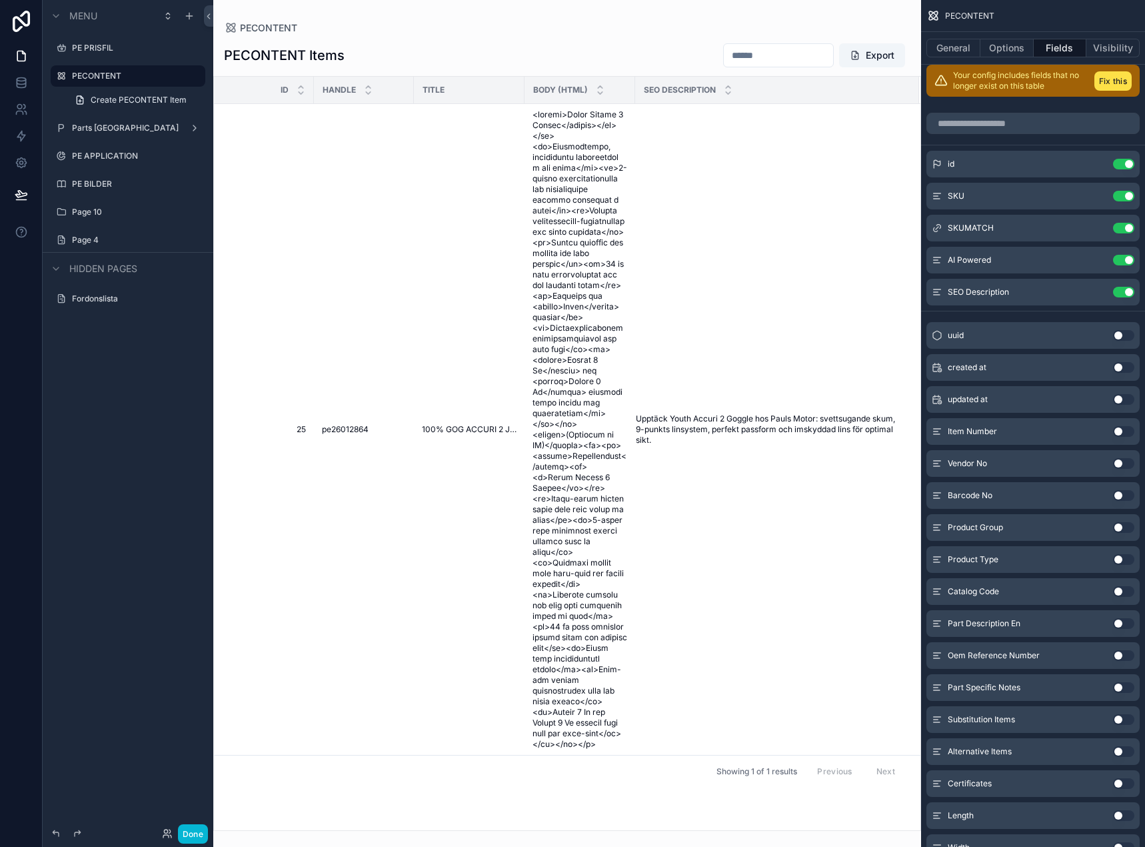
click at [385, 358] on div "scrollable content" at bounding box center [567, 423] width 708 height 847
click at [1098, 195] on icon "scrollable content" at bounding box center [1097, 196] width 11 height 11
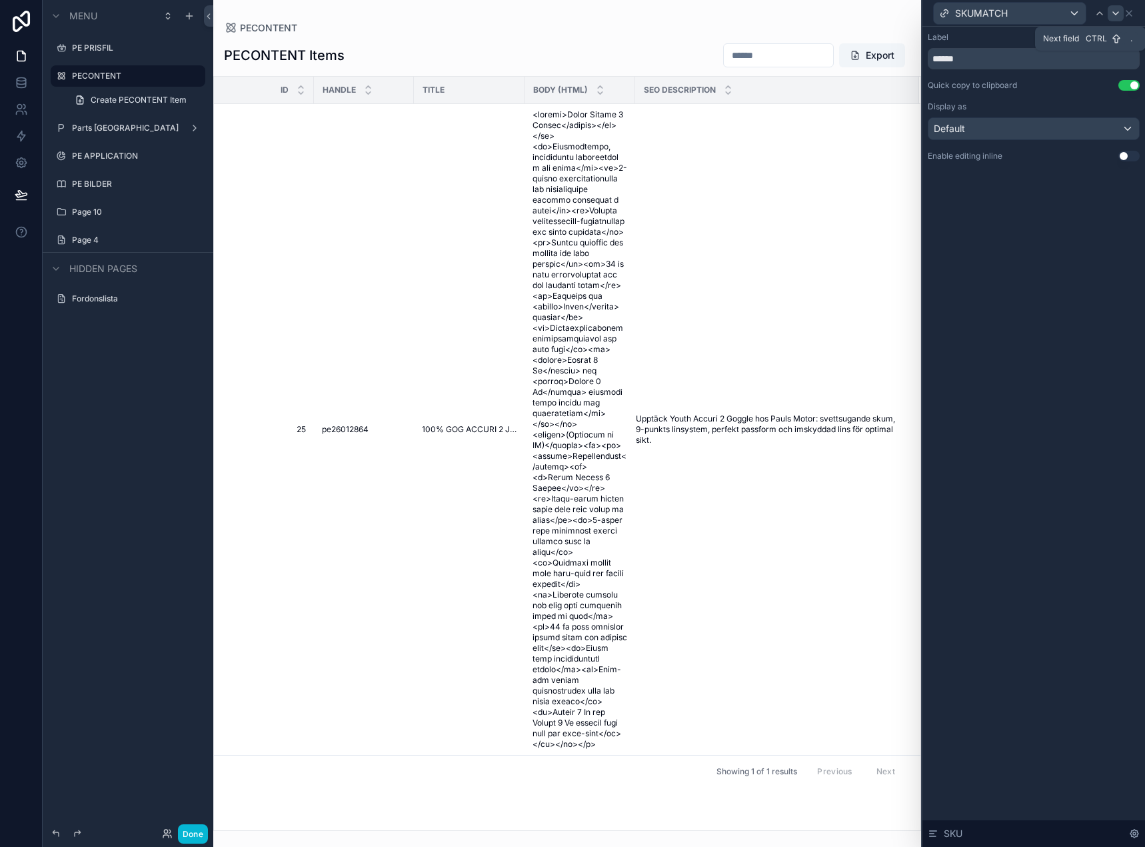
click at [1118, 17] on icon at bounding box center [1115, 13] width 11 height 11
click at [1114, 15] on icon at bounding box center [1115, 13] width 11 height 11
click at [1129, 10] on icon at bounding box center [1129, 13] width 11 height 11
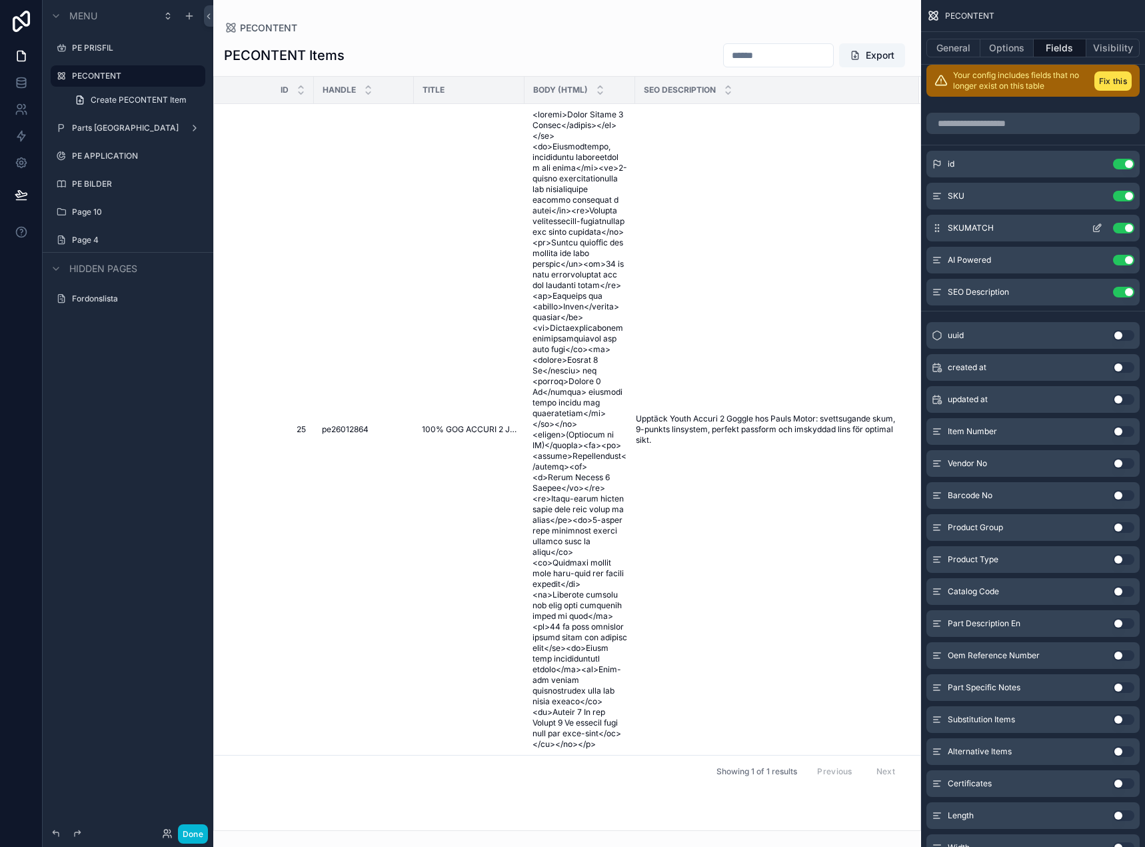
click at [1098, 225] on icon "scrollable content" at bounding box center [1097, 228] width 11 height 11
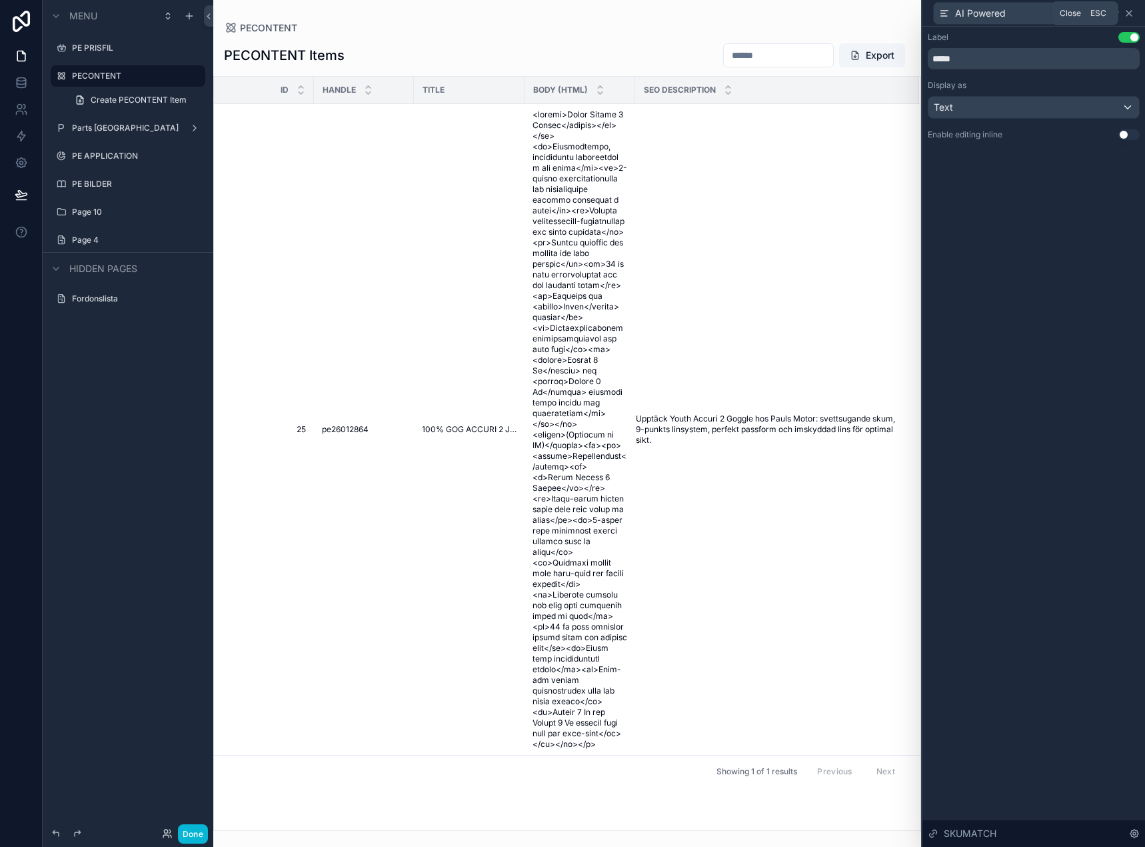
click at [1131, 16] on icon at bounding box center [1129, 13] width 11 height 11
